Goal: Transaction & Acquisition: Purchase product/service

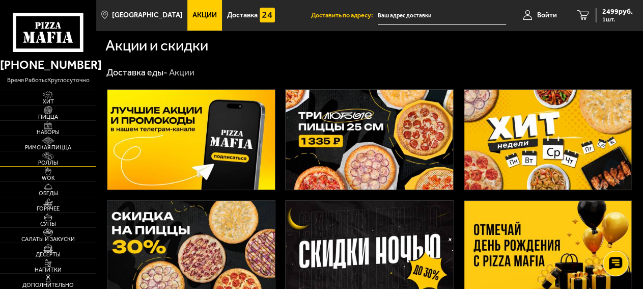
click at [53, 164] on span "Роллы" at bounding box center [48, 163] width 96 height 6
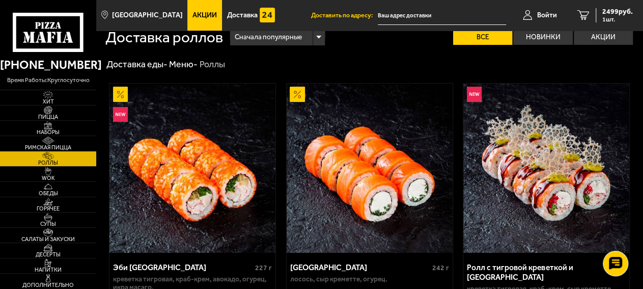
scroll to position [8, 0]
click at [314, 42] on div "Сначала популярные" at bounding box center [277, 37] width 94 height 16
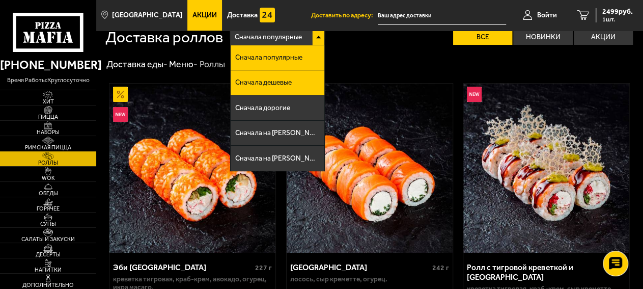
click at [298, 84] on li "Сначала дешевые" at bounding box center [277, 82] width 93 height 25
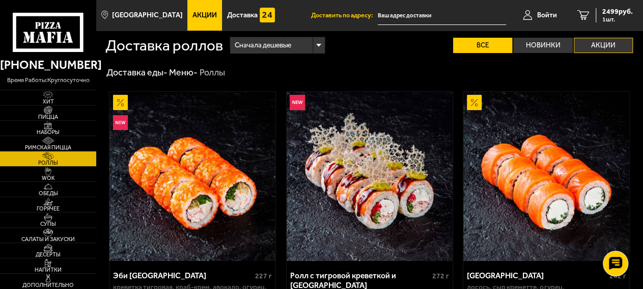
click at [604, 50] on label "Акции" at bounding box center [603, 45] width 59 height 15
click at [0, 0] on input "Акции" at bounding box center [0, 0] width 0 height 0
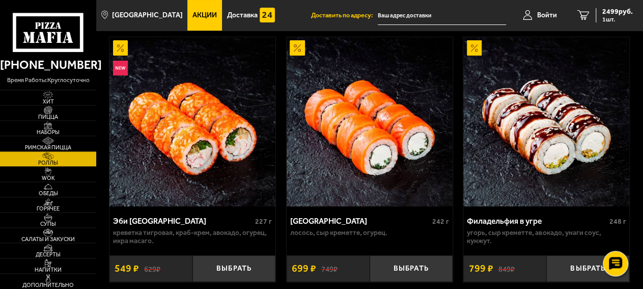
scroll to position [54, 0]
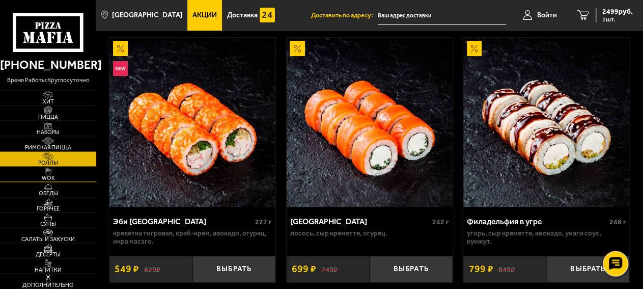
click at [53, 177] on span "WOK" at bounding box center [48, 178] width 96 height 6
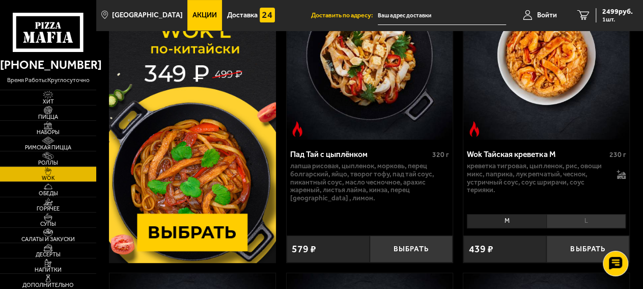
scroll to position [127, 0]
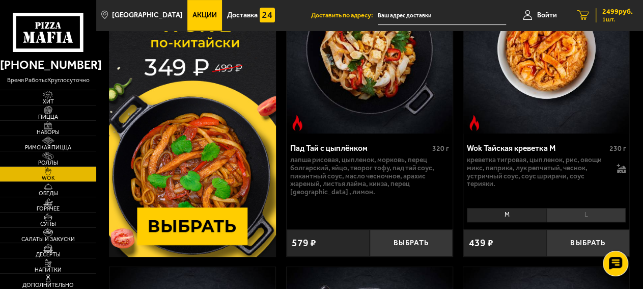
click at [617, 16] on div "2499 руб. 1 шт." at bounding box center [614, 15] width 37 height 14
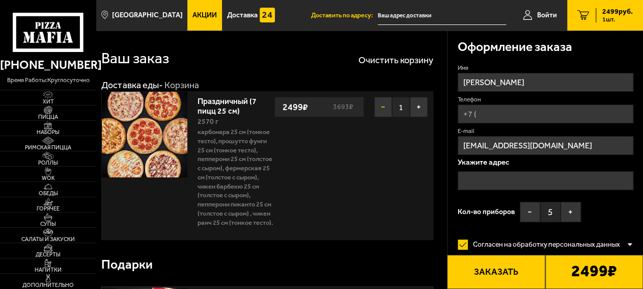
click at [387, 111] on button "−" at bounding box center [383, 107] width 18 height 20
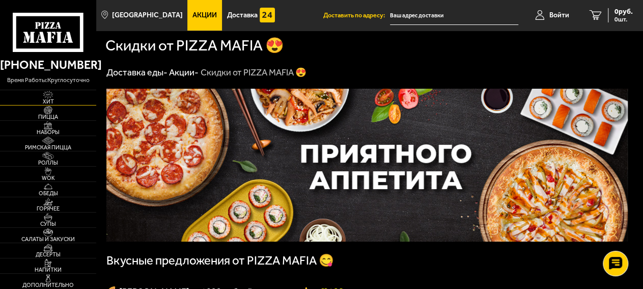
click at [50, 99] on img at bounding box center [48, 95] width 26 height 9
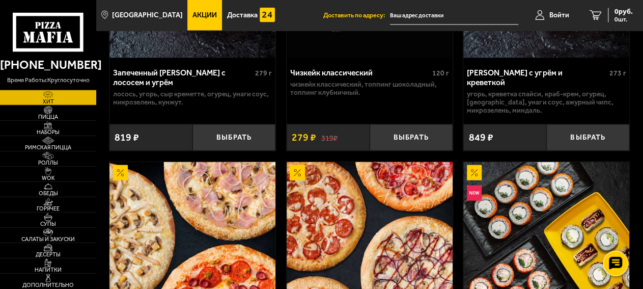
scroll to position [1029, 0]
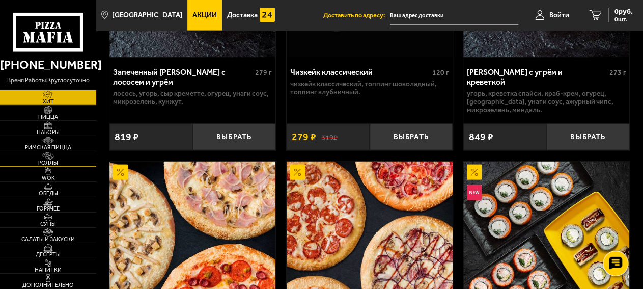
click at [53, 161] on span "Роллы" at bounding box center [48, 163] width 96 height 6
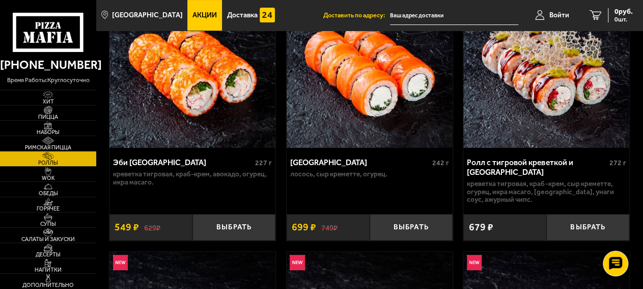
scroll to position [114, 0]
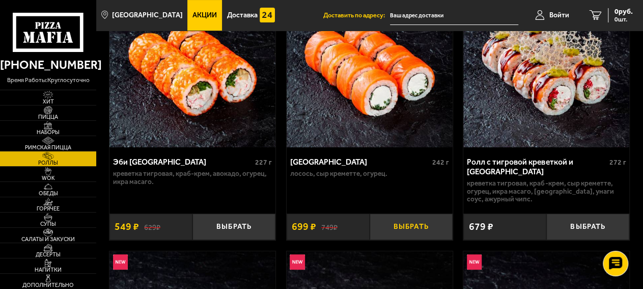
click at [416, 236] on button "Выбрать" at bounding box center [411, 226] width 83 height 26
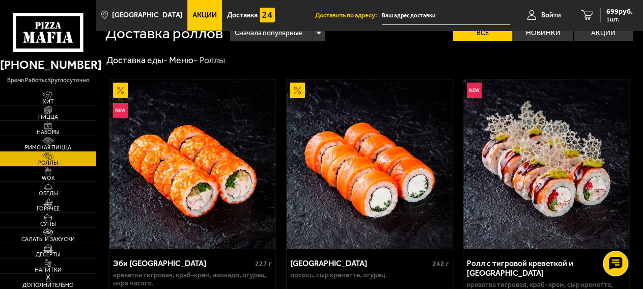
scroll to position [0, 0]
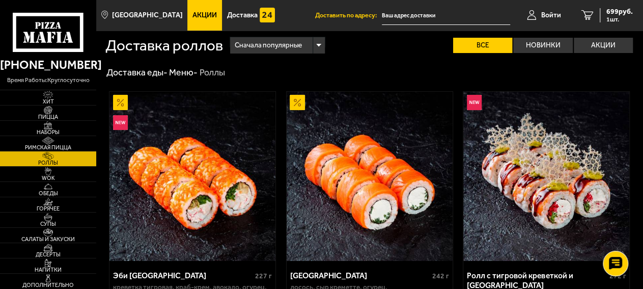
click at [310, 46] on div "Сначала популярные" at bounding box center [277, 45] width 94 height 16
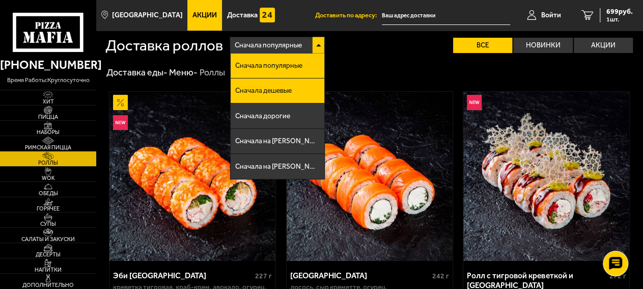
click at [290, 92] on span "Сначала дешевые" at bounding box center [263, 90] width 57 height 7
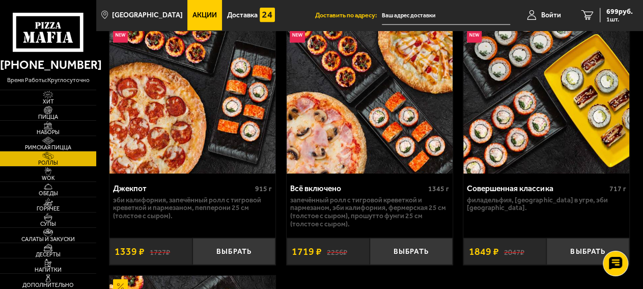
scroll to position [1180, 0]
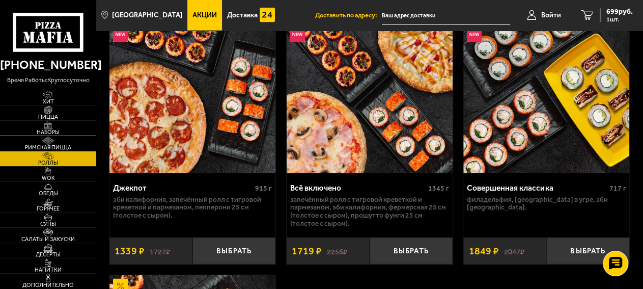
click at [47, 125] on img at bounding box center [48, 125] width 26 height 9
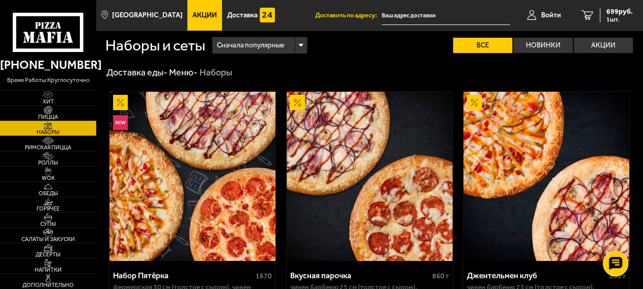
click at [284, 46] on span "Сначала популярные" at bounding box center [250, 45] width 67 height 19
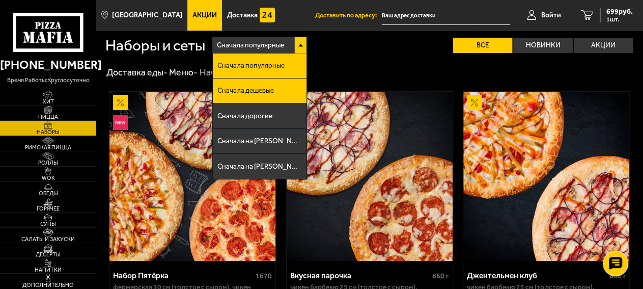
click at [272, 98] on li "Сначала дешевые" at bounding box center [259, 90] width 93 height 25
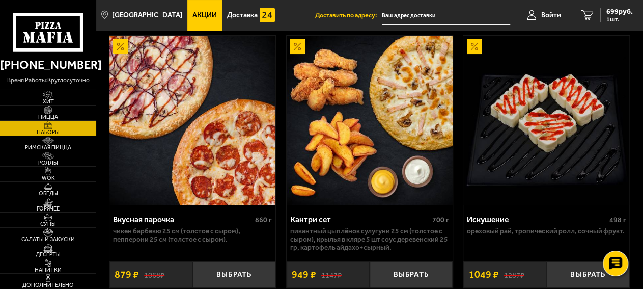
scroll to position [76, 0]
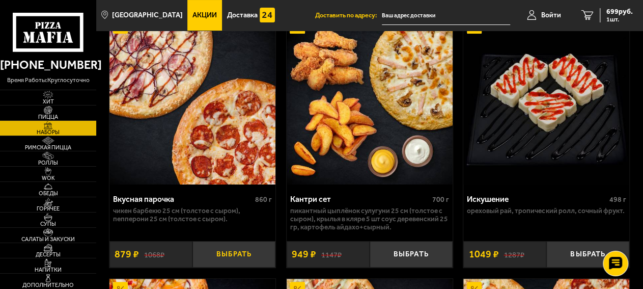
click at [236, 261] on button "Выбрать" at bounding box center [234, 254] width 83 height 26
click at [618, 20] on span "2 шт." at bounding box center [618, 19] width 31 height 6
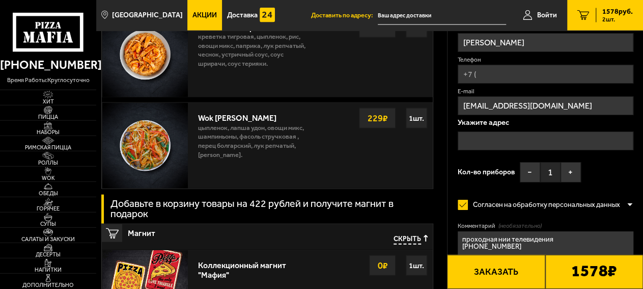
scroll to position [1053, 0]
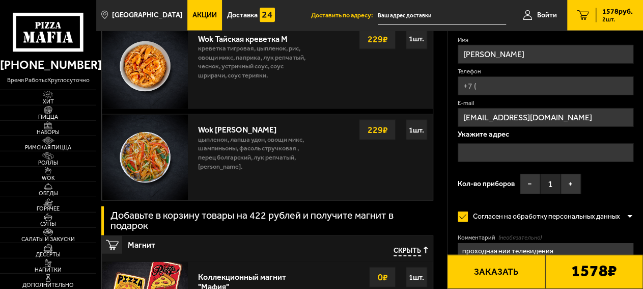
click at [409, 49] on div "1 шт." at bounding box center [416, 39] width 21 height 20
click at [269, 74] on p "креветка тигровая, цыпленок, рис, овощи микс, паприка, лук репчатый, чеснок, ус…" at bounding box center [255, 64] width 115 height 41
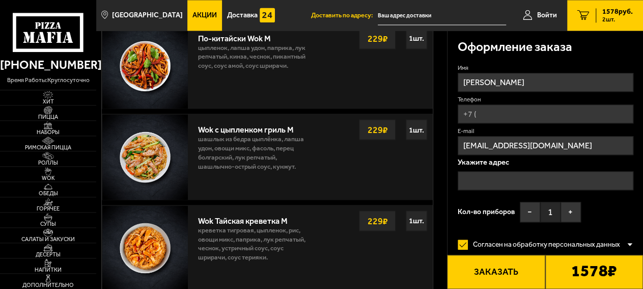
scroll to position [871, 0]
click at [412, 139] on div "1 шт." at bounding box center [416, 130] width 21 height 20
click at [306, 142] on p "шашлык из бедра цыплёнка, лапша удон, овощи микс, фасоль, перец болгарский, лук…" at bounding box center [255, 154] width 115 height 41
click at [252, 44] on div "По-китайски Wok M" at bounding box center [255, 36] width 115 height 15
click at [51, 162] on span "Роллы" at bounding box center [48, 163] width 96 height 6
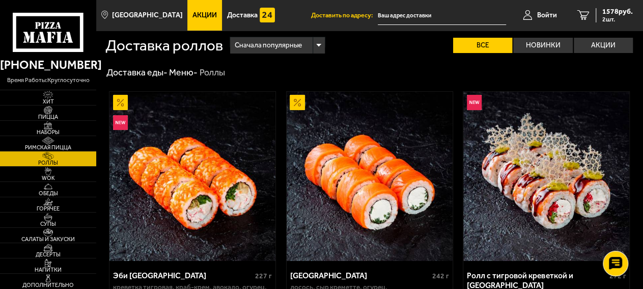
click at [317, 58] on div "Доставка роллов Сначала популярные Все Новинки Акции Пожелания креветка тигрова…" at bounding box center [369, 45] width 529 height 29
click at [600, 49] on label "Акции" at bounding box center [603, 45] width 59 height 15
click at [0, 0] on input "Акции" at bounding box center [0, 0] width 0 height 0
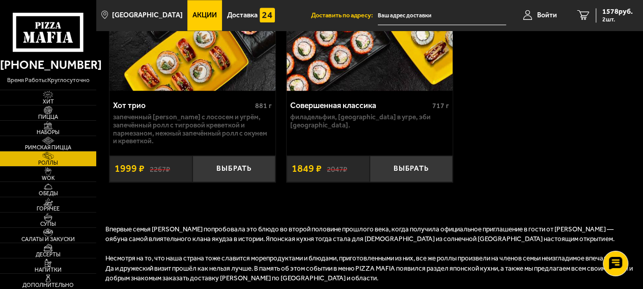
scroll to position [698, 0]
